Goal: Find specific page/section: Find specific page/section

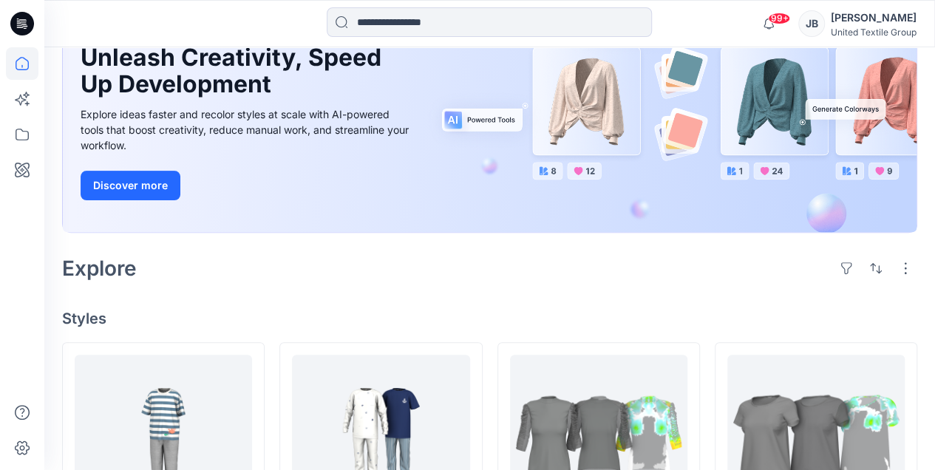
scroll to position [246, 0]
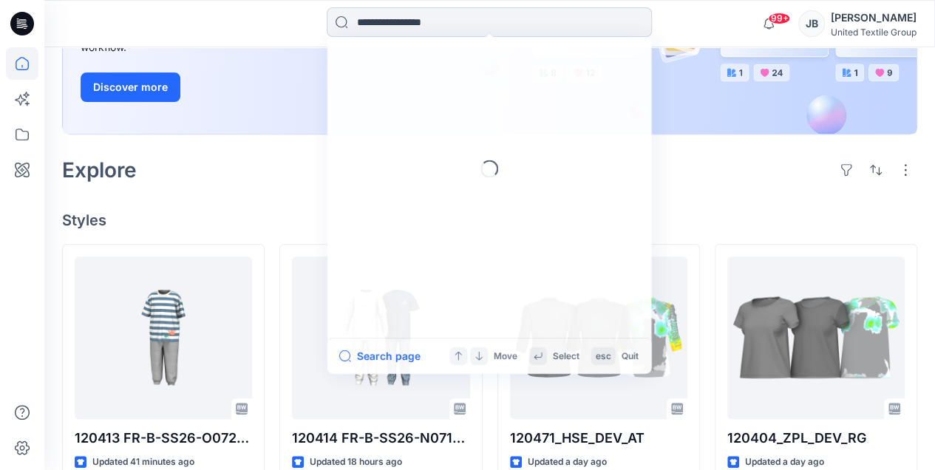
click at [382, 15] on input at bounding box center [489, 22] width 325 height 30
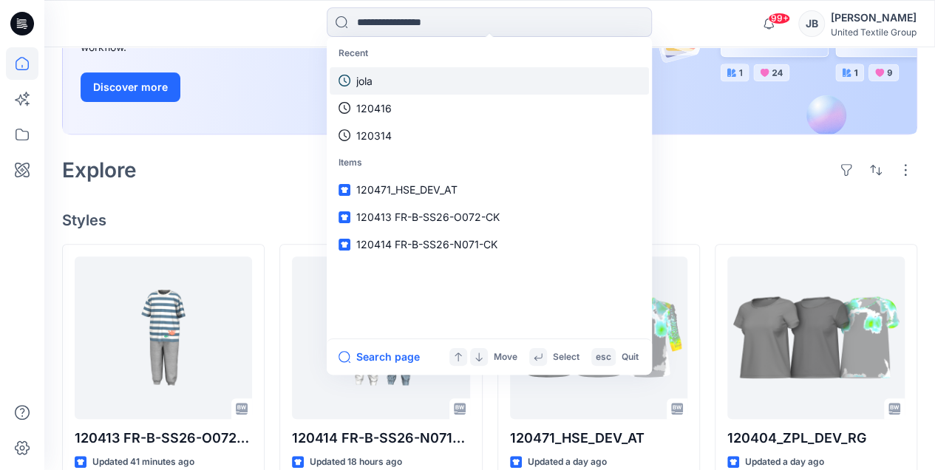
click at [372, 82] on p "jola" at bounding box center [364, 81] width 16 height 16
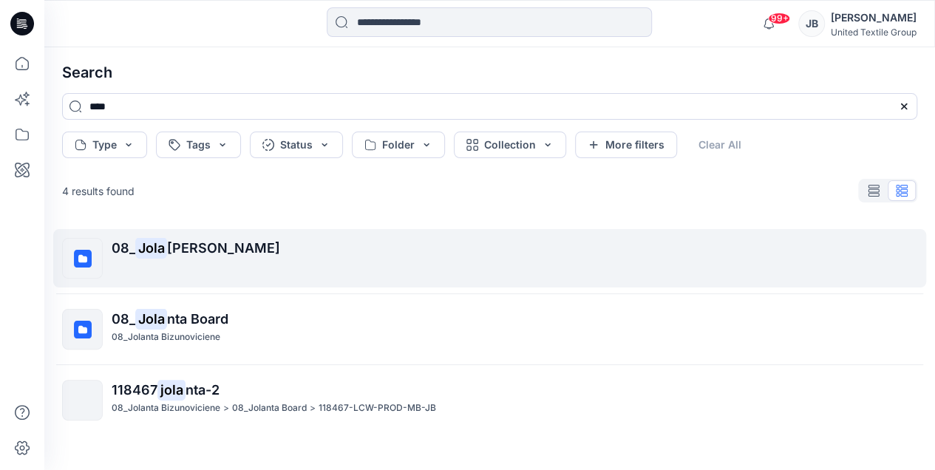
click at [205, 245] on span "[PERSON_NAME]" at bounding box center [223, 248] width 113 height 16
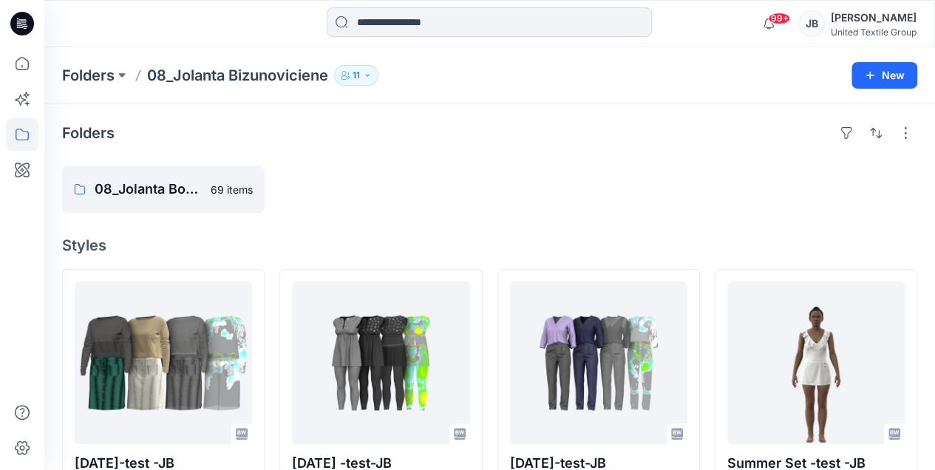
click at [20, 18] on icon at bounding box center [22, 24] width 24 height 24
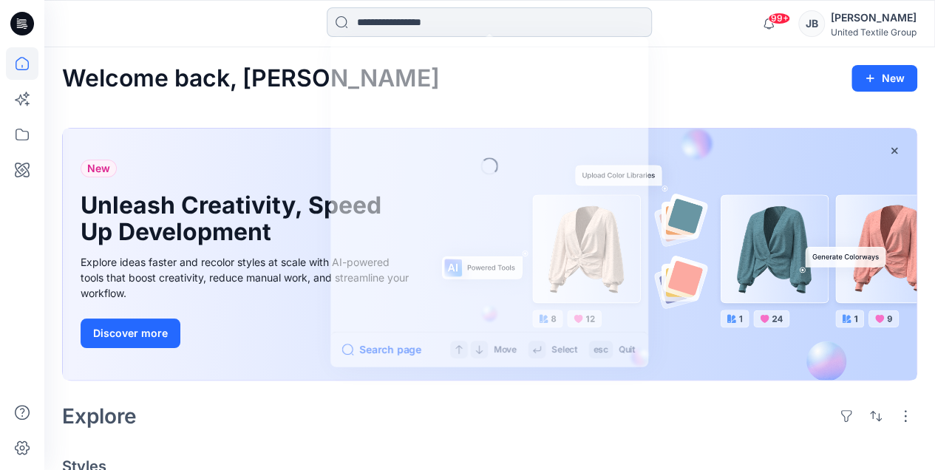
click at [374, 24] on input at bounding box center [489, 22] width 325 height 30
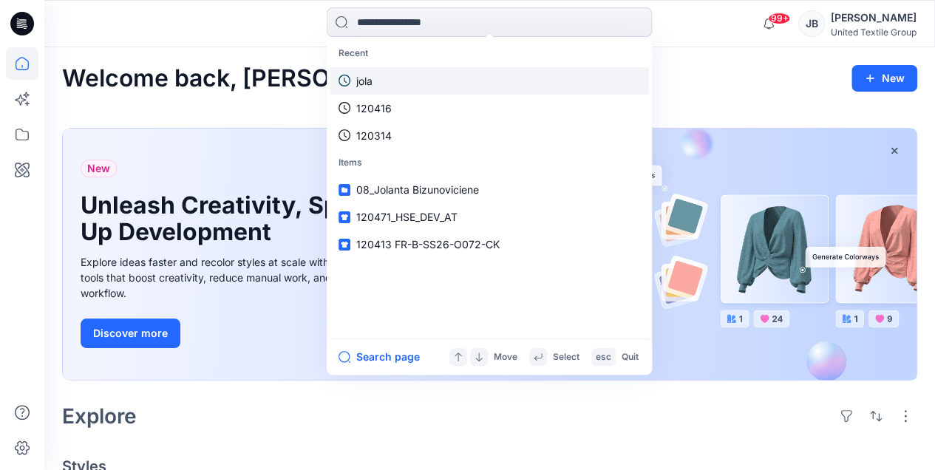
click at [380, 81] on link "jola" at bounding box center [488, 80] width 319 height 27
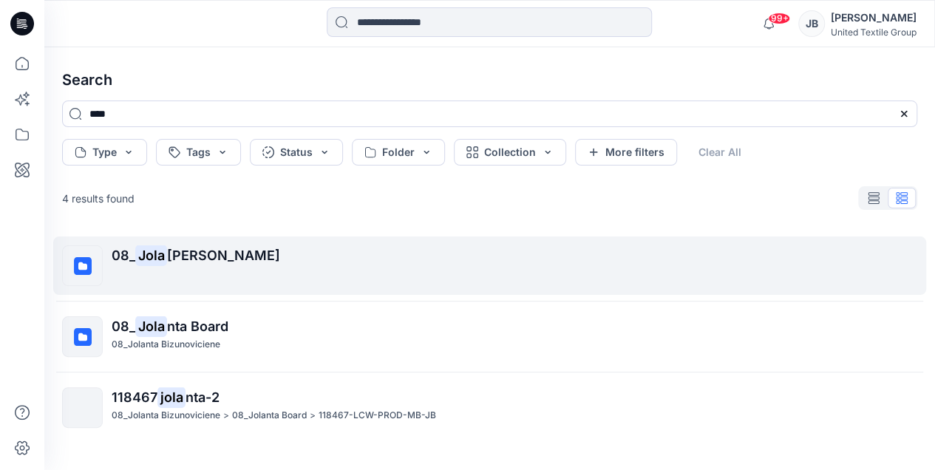
click at [124, 256] on span "08_" at bounding box center [124, 255] width 24 height 16
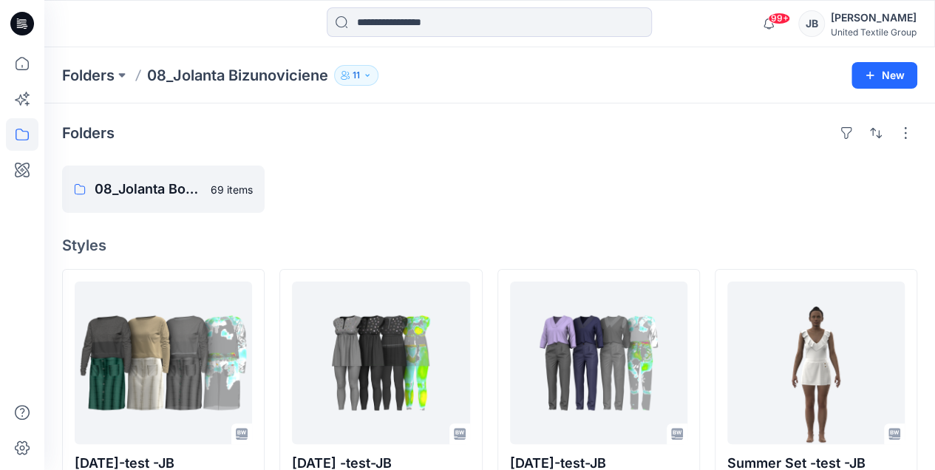
click at [19, 16] on icon at bounding box center [22, 24] width 24 height 24
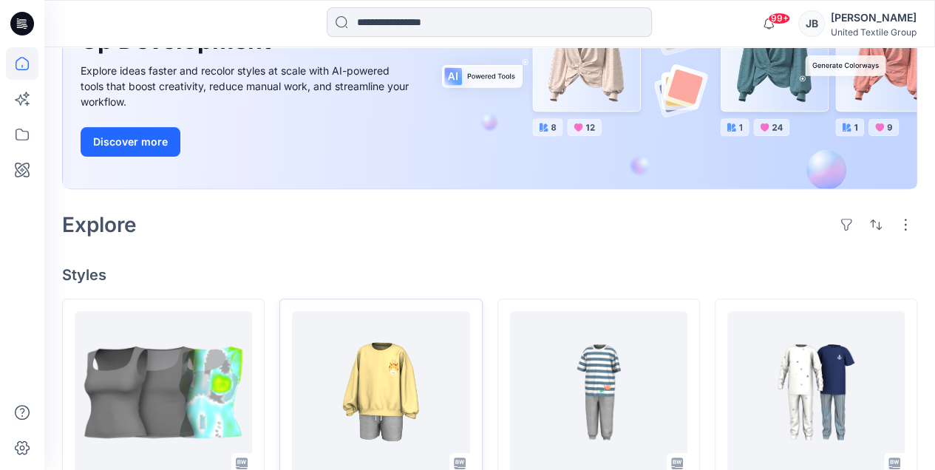
scroll to position [344, 0]
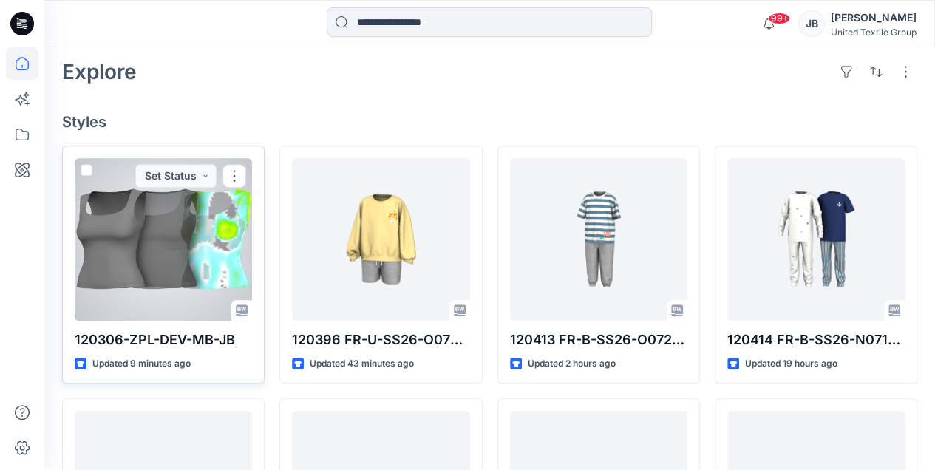
click at [161, 300] on div at bounding box center [163, 239] width 177 height 163
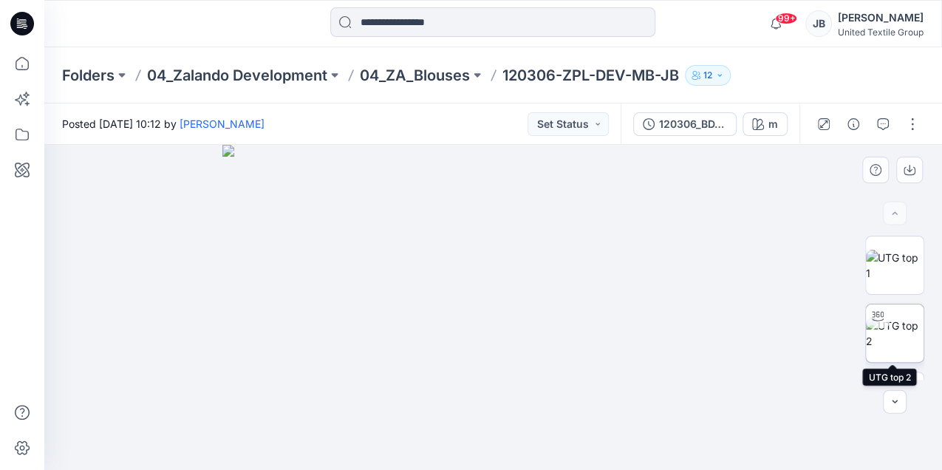
click at [889, 341] on img at bounding box center [895, 333] width 58 height 31
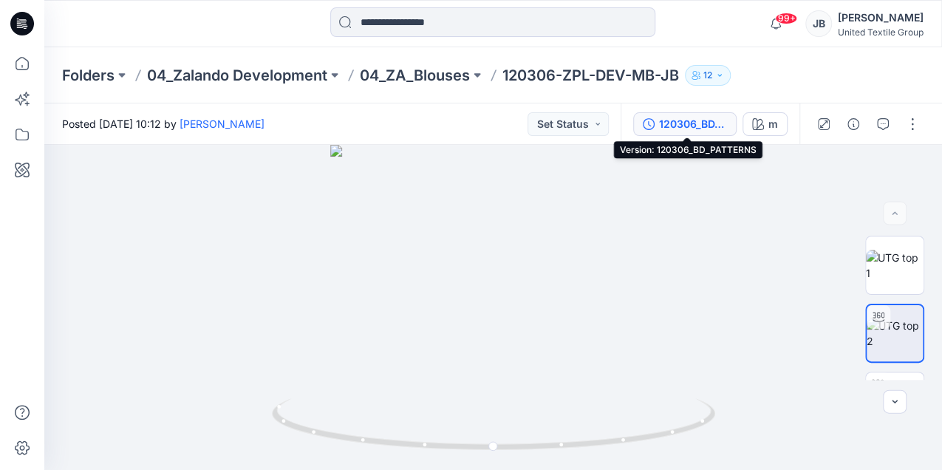
click at [686, 120] on div "120306_BD_PATTERNS" at bounding box center [693, 124] width 68 height 16
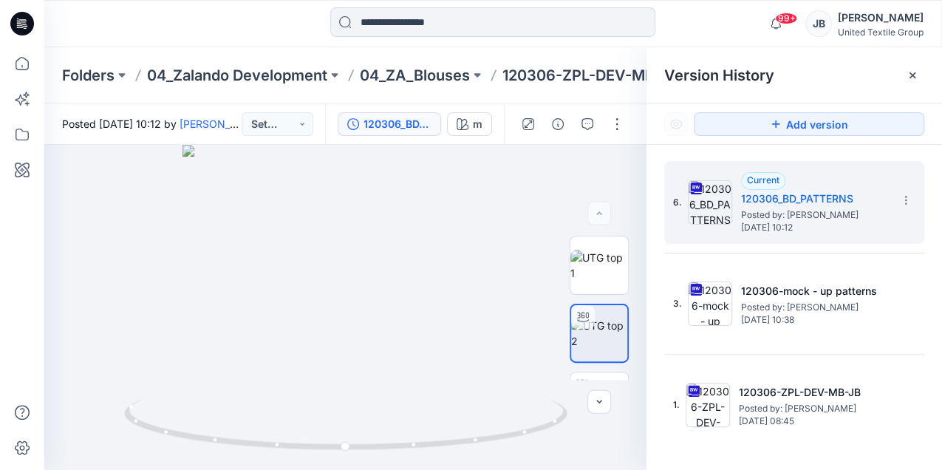
click at [18, 21] on icon at bounding box center [22, 24] width 24 height 24
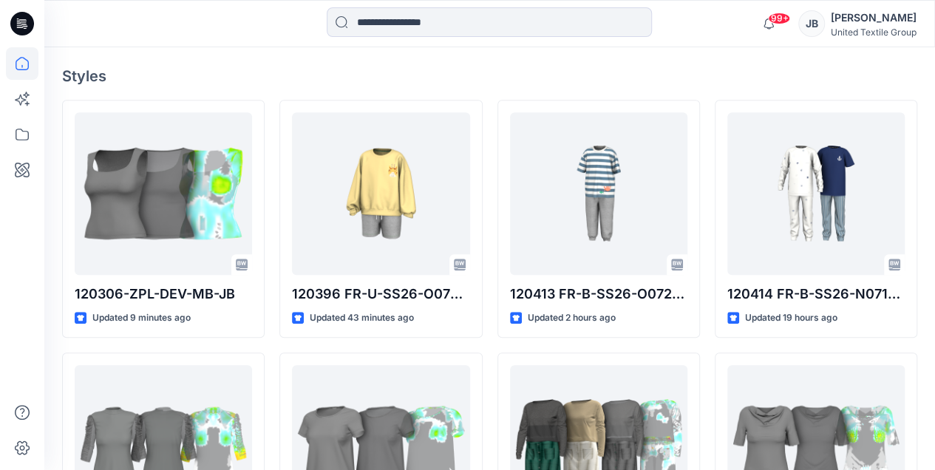
scroll to position [394, 0]
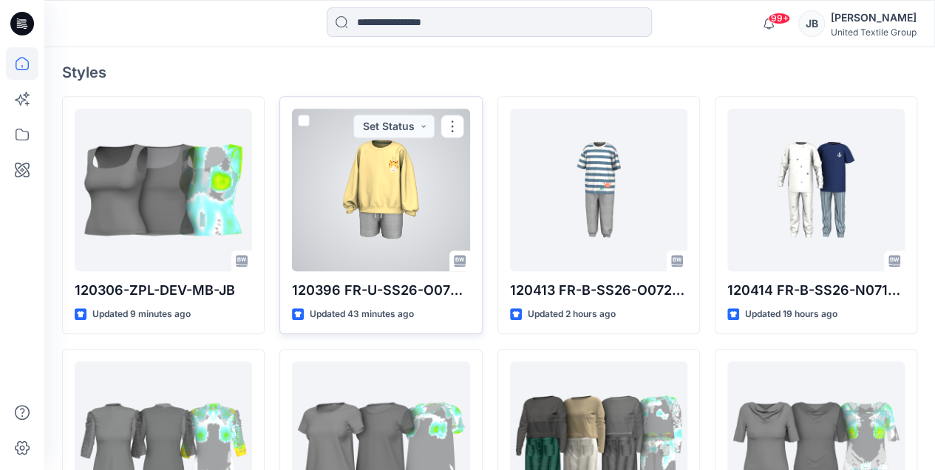
click at [422, 235] on div at bounding box center [380, 190] width 177 height 163
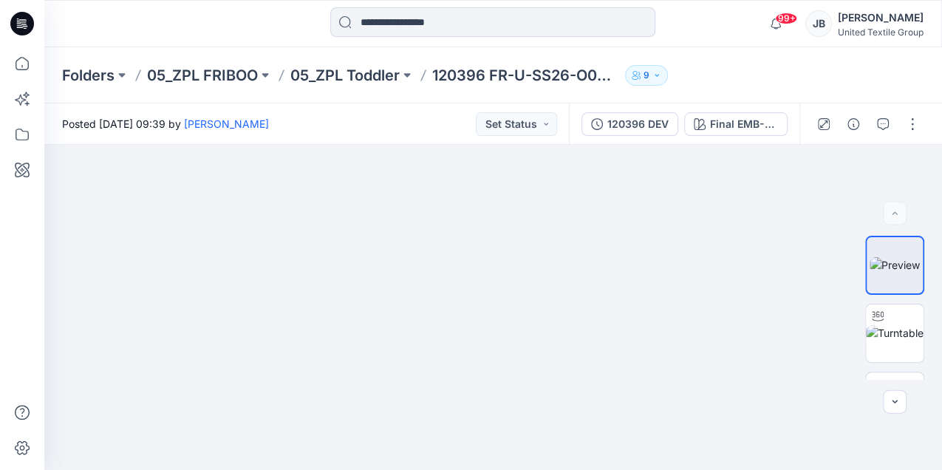
click at [16, 18] on icon at bounding box center [22, 24] width 24 height 24
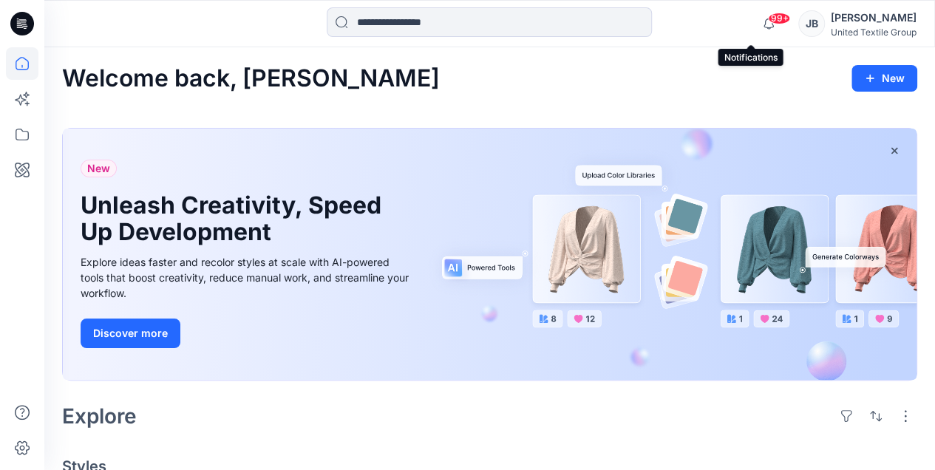
click at [768, 13] on span "99+" at bounding box center [779, 19] width 22 height 12
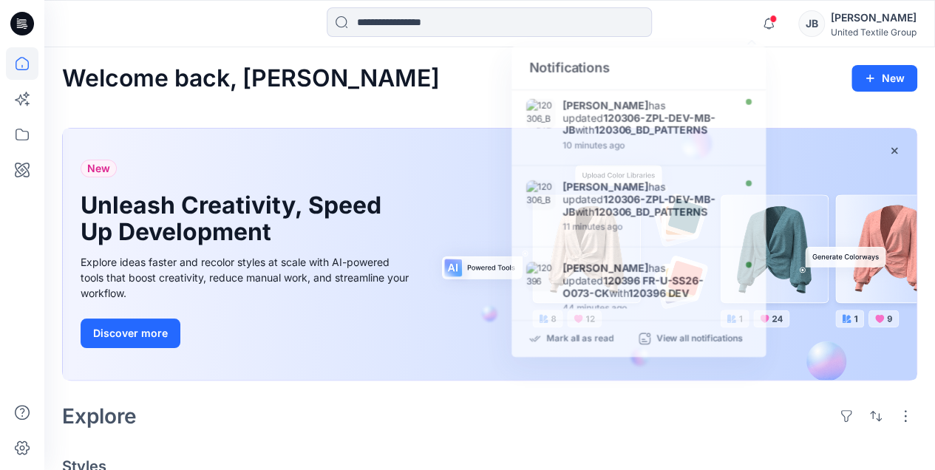
click at [449, 78] on div "Welcome back, [PERSON_NAME] New" at bounding box center [489, 78] width 855 height 27
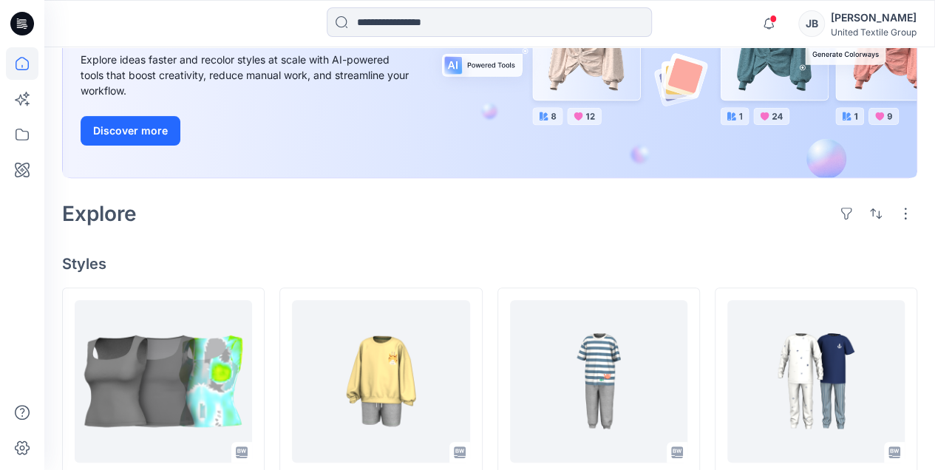
scroll to position [295, 0]
